Goal: Check status: Check status

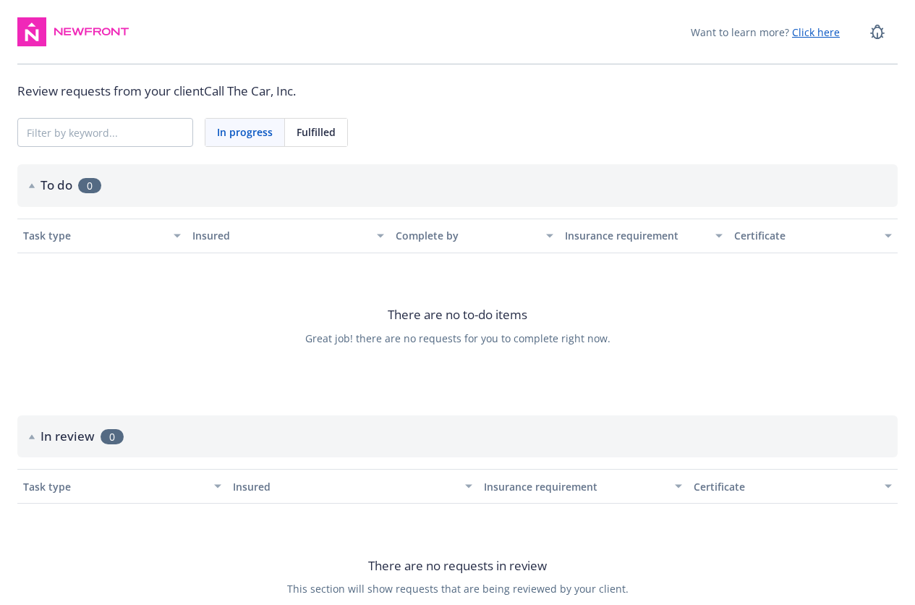
click at [80, 187] on span "0" at bounding box center [89, 185] width 23 height 15
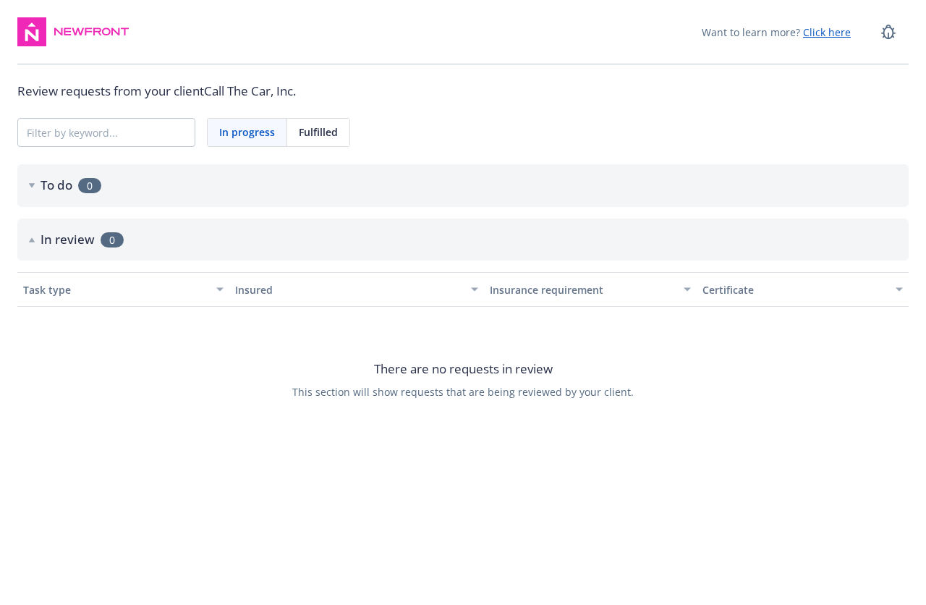
click at [33, 237] on icon at bounding box center [32, 239] width 6 height 5
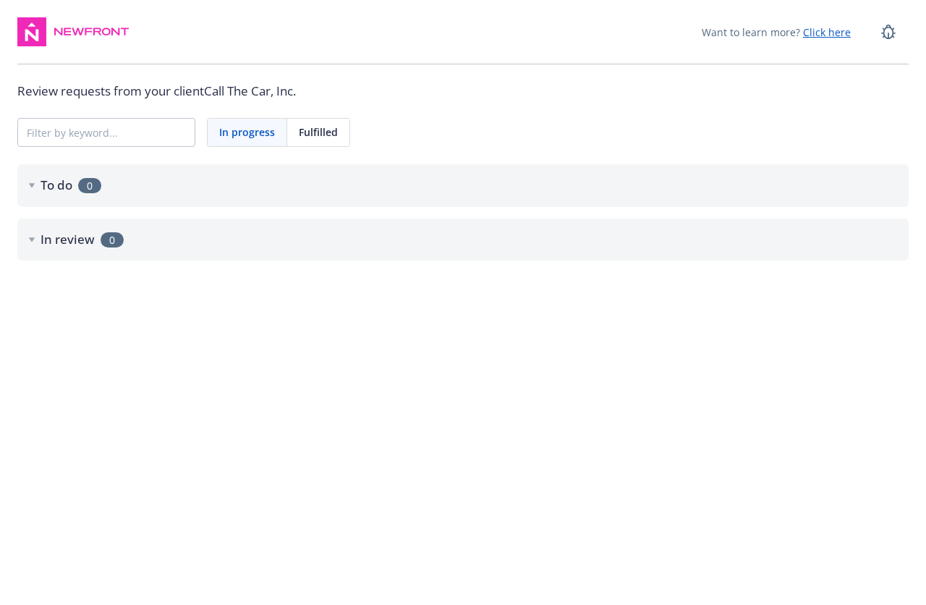
click at [34, 187] on icon at bounding box center [32, 185] width 6 height 5
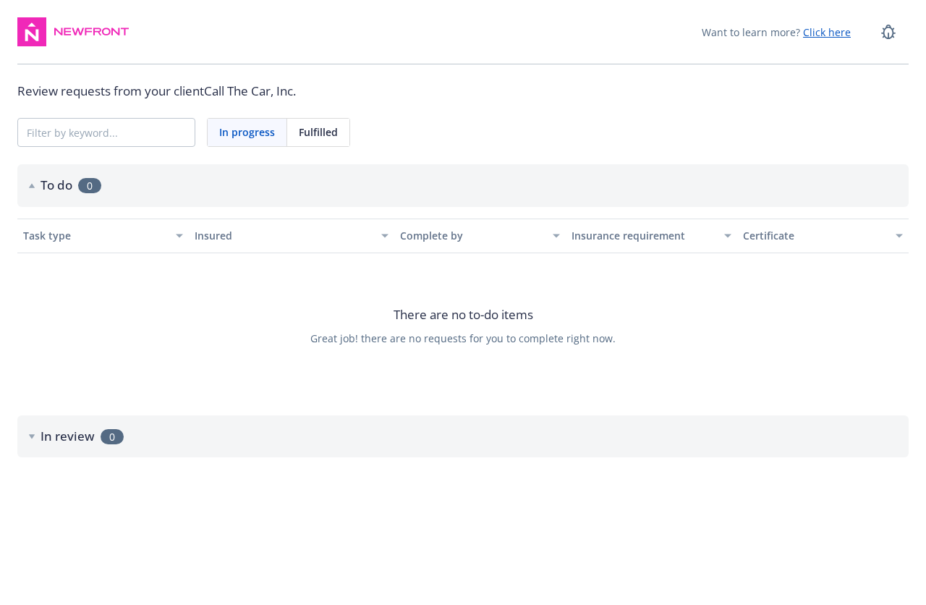
click at [608, 234] on div "Insurance requirement" at bounding box center [643, 235] width 144 height 15
click at [749, 234] on div "Certificate" at bounding box center [815, 235] width 144 height 15
